Goal: Information Seeking & Learning: Learn about a topic

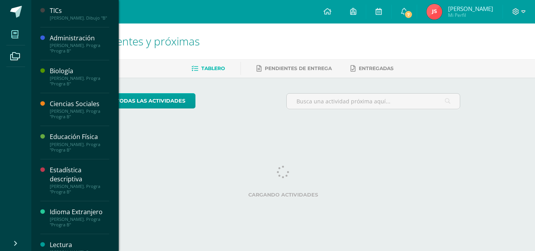
click at [17, 32] on icon at bounding box center [14, 35] width 7 height 8
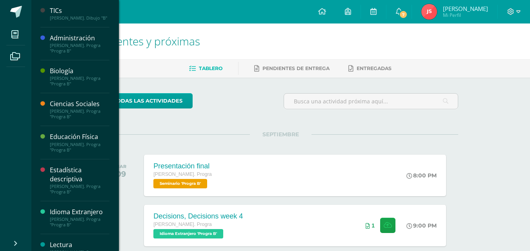
click at [70, 76] on div "[PERSON_NAME]. Progra "Progra B"" at bounding box center [80, 81] width 60 height 11
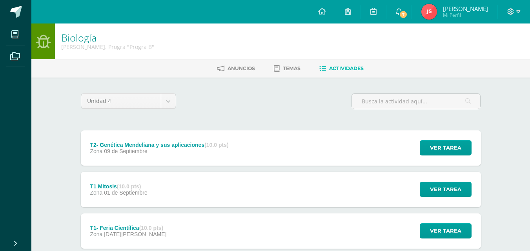
click at [145, 186] on div "T1 Mitosis (10.0 pts)" at bounding box center [118, 186] width 57 height 6
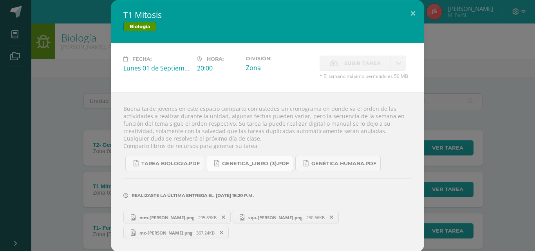
click at [254, 163] on span "Genetica_LIBRO (3).pdf" at bounding box center [255, 164] width 67 height 6
click at [405, 14] on button at bounding box center [413, 13] width 22 height 27
